Goal: Communication & Community: Answer question/provide support

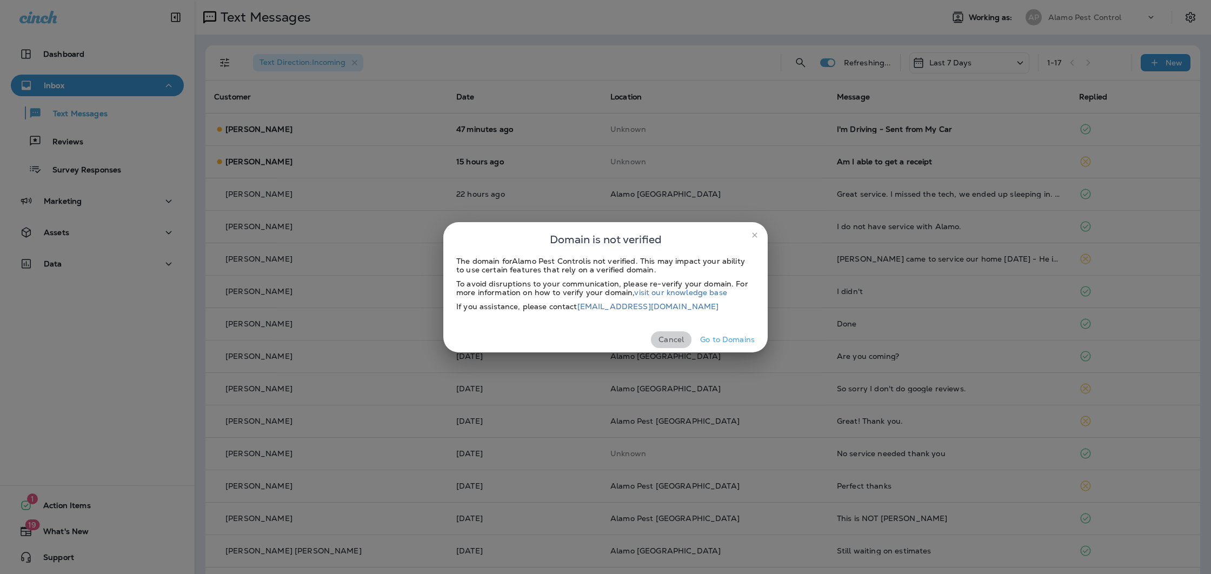
click at [677, 337] on button "Cancel" at bounding box center [671, 339] width 41 height 17
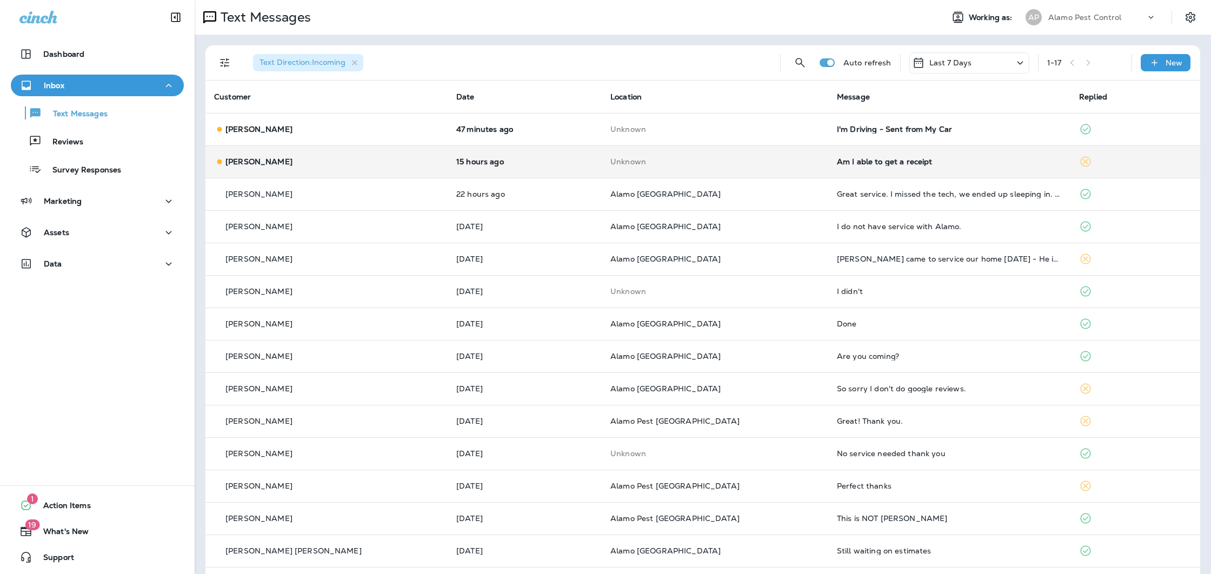
click at [693, 168] on td "Unknown" at bounding box center [714, 161] width 226 height 32
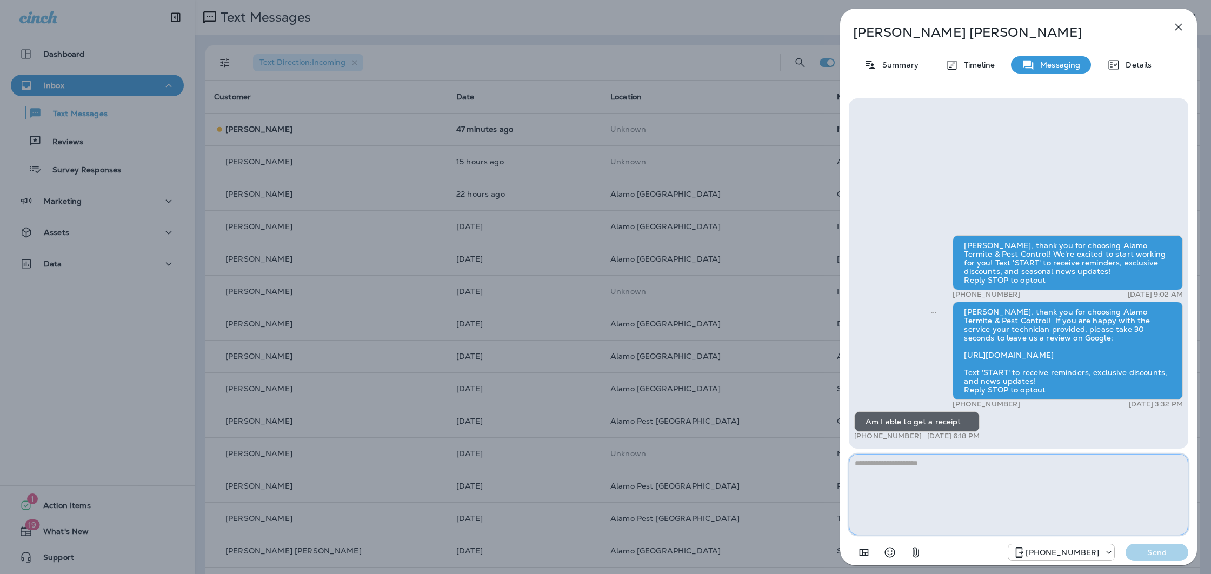
drag, startPoint x: 985, startPoint y: 496, endPoint x: 994, endPoint y: 486, distance: 14.1
click at [985, 496] on textarea at bounding box center [1017, 494] width 339 height 81
type textarea "**********"
click at [1151, 549] on p "Send" at bounding box center [1156, 552] width 45 height 10
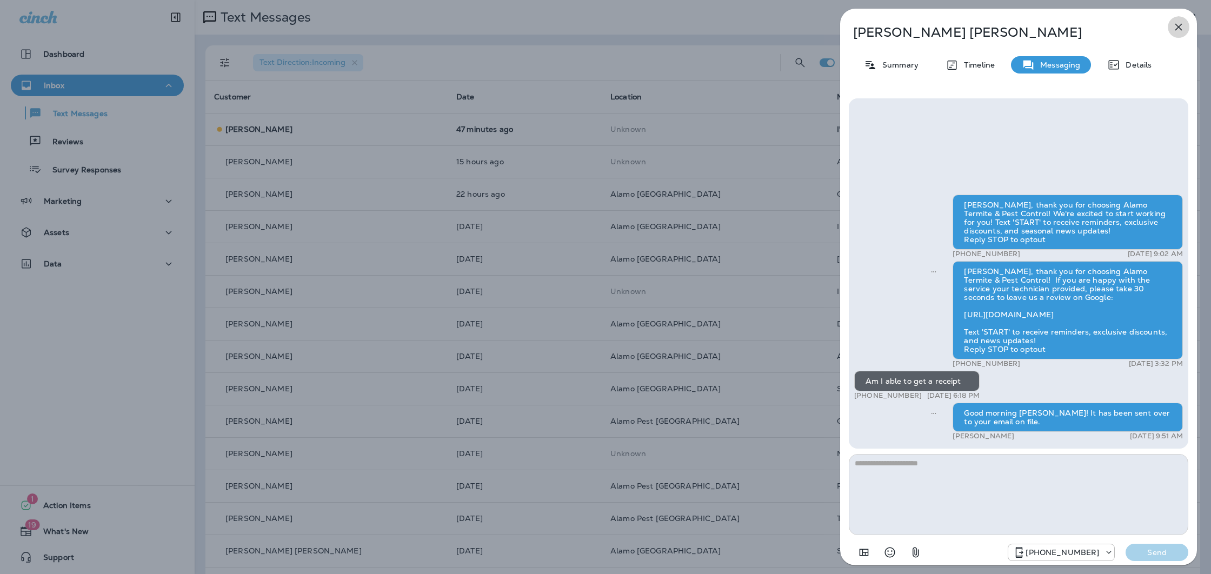
click at [1178, 26] on icon "button" at bounding box center [1178, 27] width 13 height 13
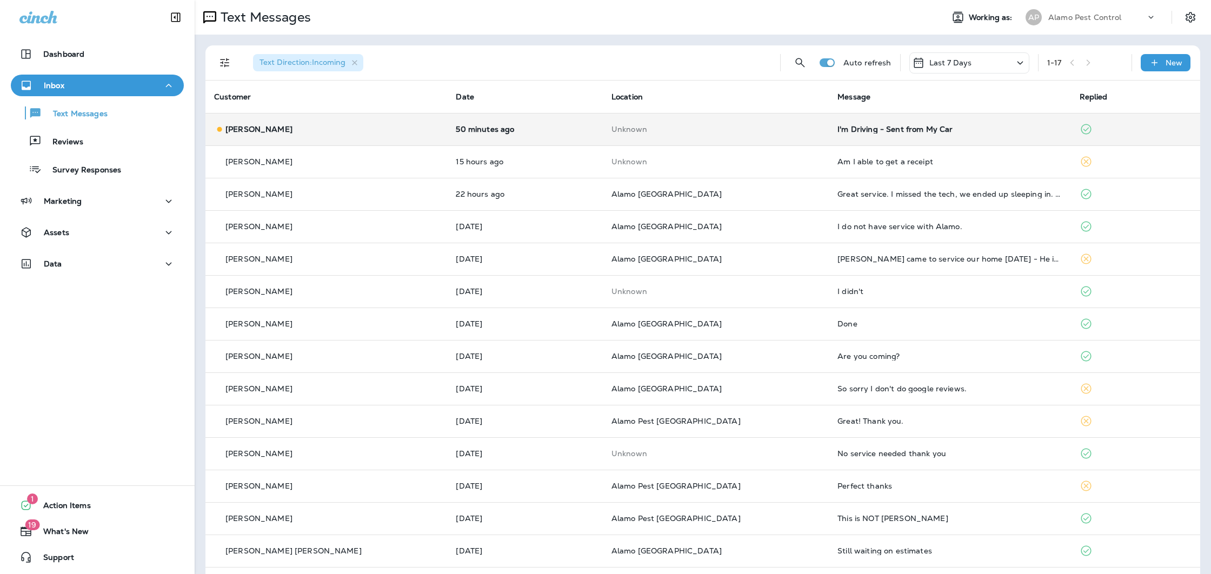
click at [837, 130] on div "I'm Driving - Sent from My Car" at bounding box center [949, 129] width 224 height 9
click at [835, 130] on div at bounding box center [659, 287] width 1211 height 574
click at [837, 131] on div "I'm Driving - Sent from My Car" at bounding box center [949, 129] width 224 height 9
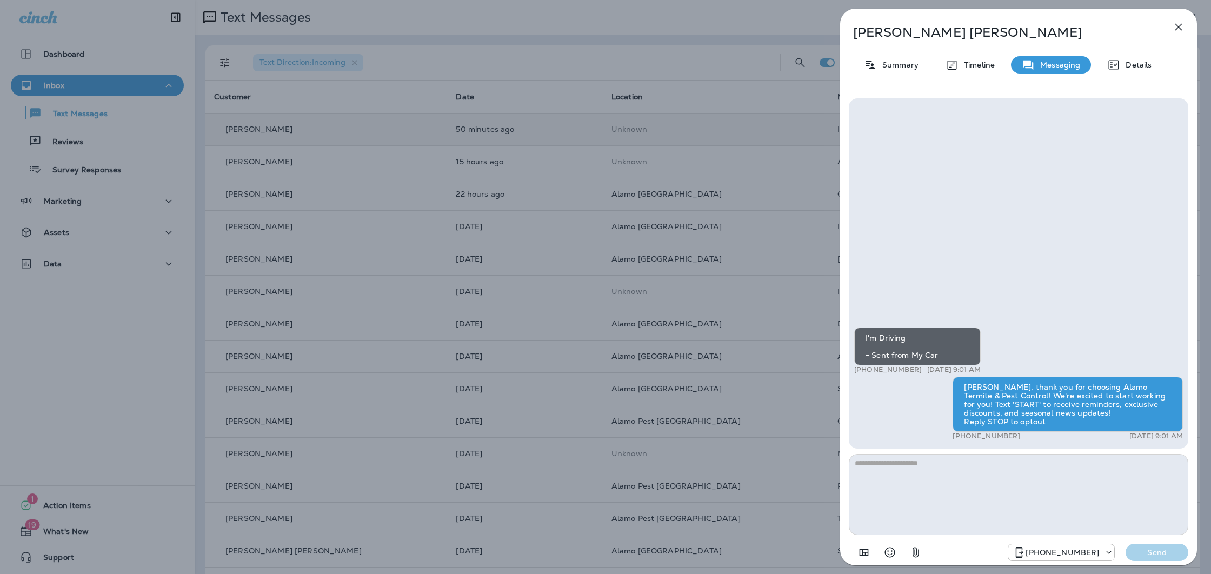
click at [1176, 25] on icon "button" at bounding box center [1178, 27] width 7 height 7
